Goal: Information Seeking & Learning: Learn about a topic

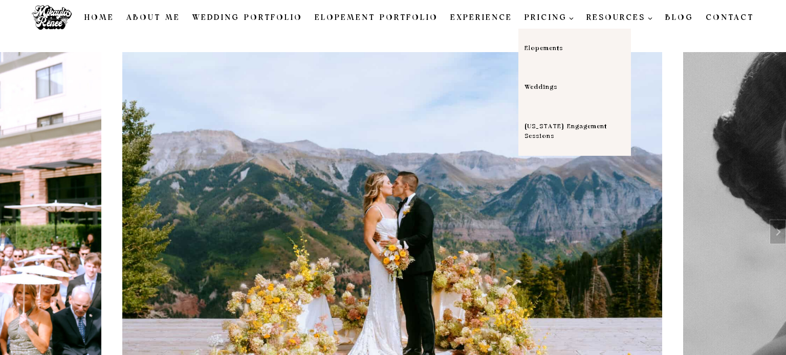
click at [549, 91] on link "Weddings" at bounding box center [574, 87] width 113 height 39
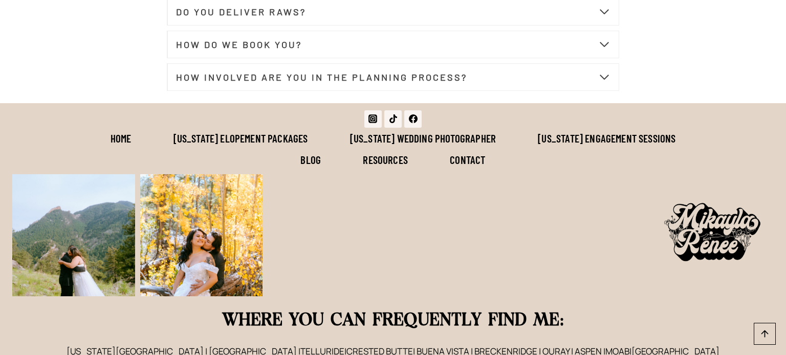
scroll to position [3999, 0]
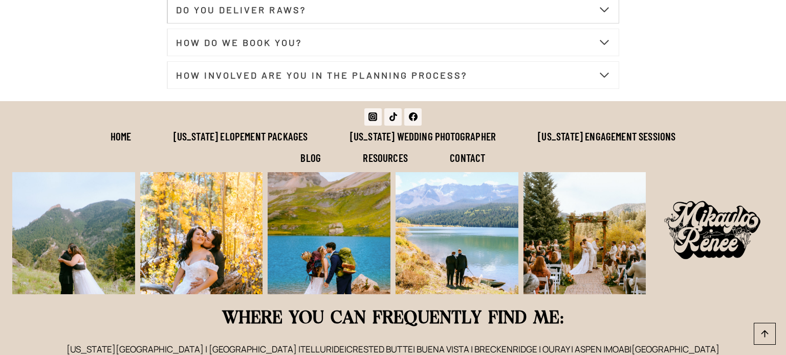
click at [213, 15] on strong "DO YOU DELIVER RAWS?" at bounding box center [241, 9] width 130 height 11
click at [198, 48] on strong "HOW DO WE BOOK YOU?" at bounding box center [239, 42] width 126 height 11
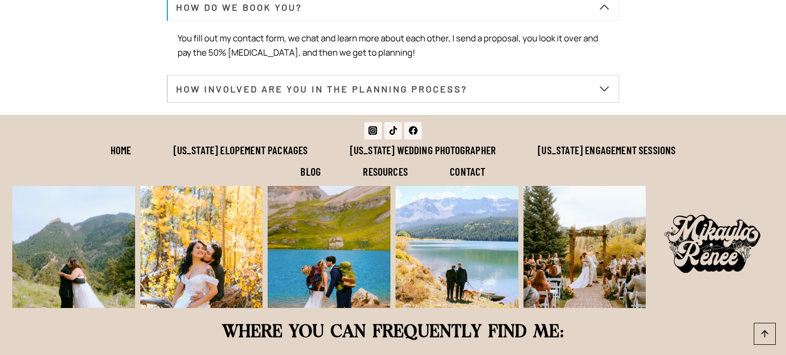
click at [203, 95] on strong "HOW INVOLVED ARE YOU IN THE PLANNING PROCESS?" at bounding box center [321, 88] width 291 height 11
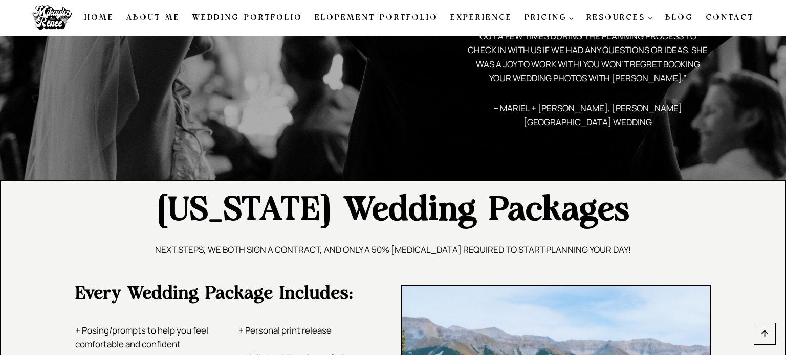
scroll to position [1363, 0]
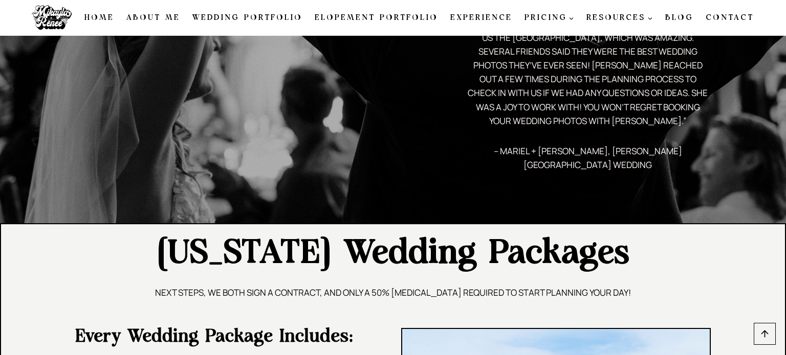
click at [160, 19] on link "About Me" at bounding box center [153, 17] width 66 height 21
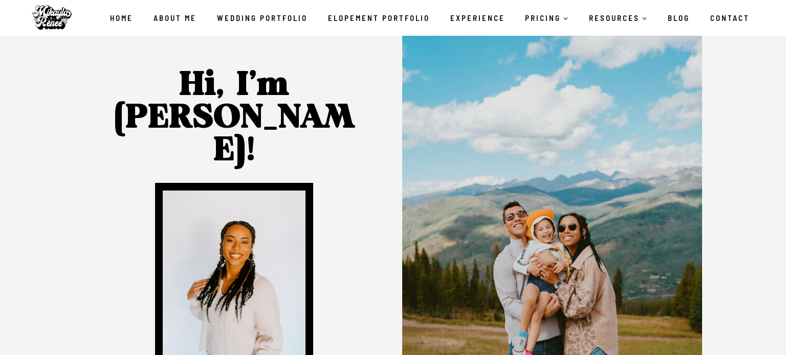
click at [247, 19] on link "Wedding Portfolio" at bounding box center [262, 17] width 111 height 21
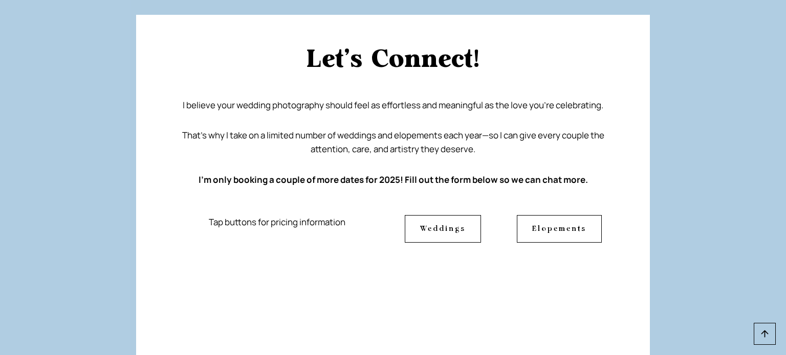
scroll to position [8456, 0]
